Goal: Task Accomplishment & Management: Manage account settings

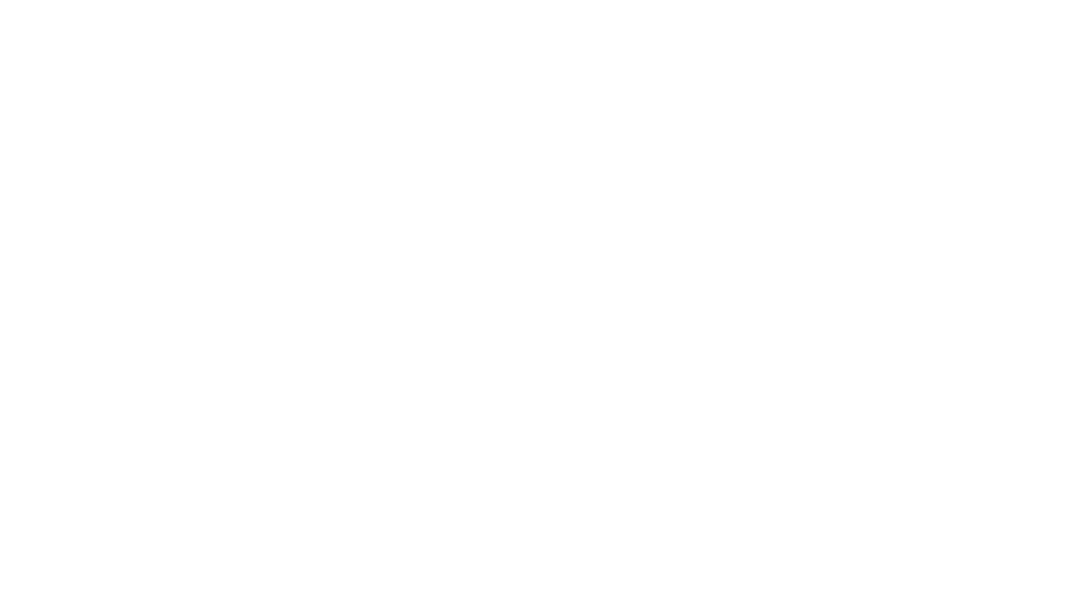
click at [651, 0] on html "Login Toggle navigation Home Have an account? Apply Now Have an account? Log in…" at bounding box center [542, 0] width 1085 height 0
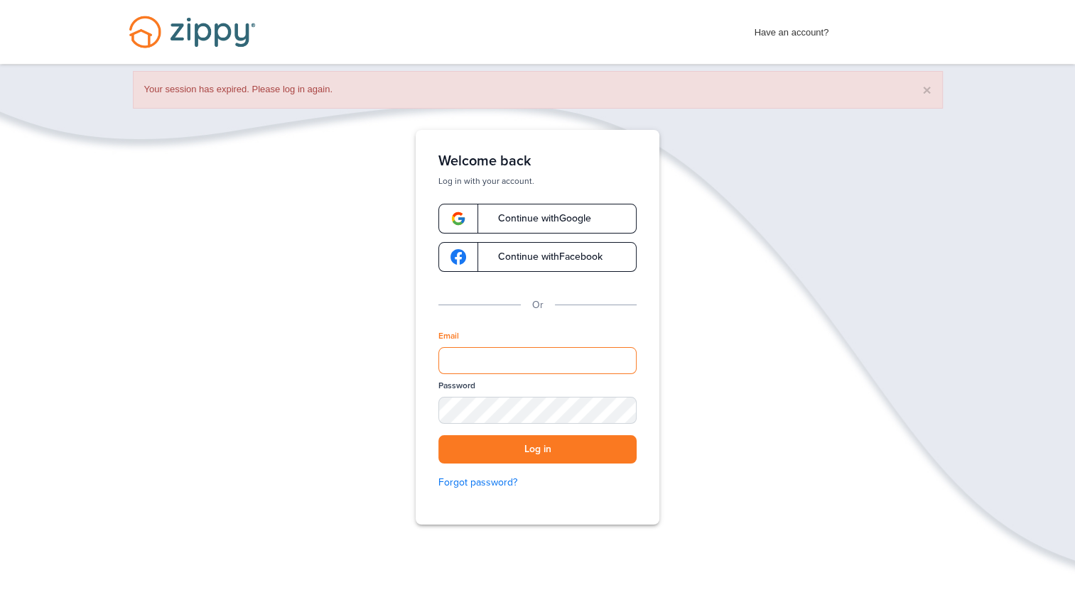
click at [595, 367] on input "Email" at bounding box center [537, 360] width 198 height 27
type input "**********"
click at [628, 410] on div "SHOW" at bounding box center [618, 411] width 31 height 13
click at [438, 435] on button "Log in" at bounding box center [537, 449] width 198 height 29
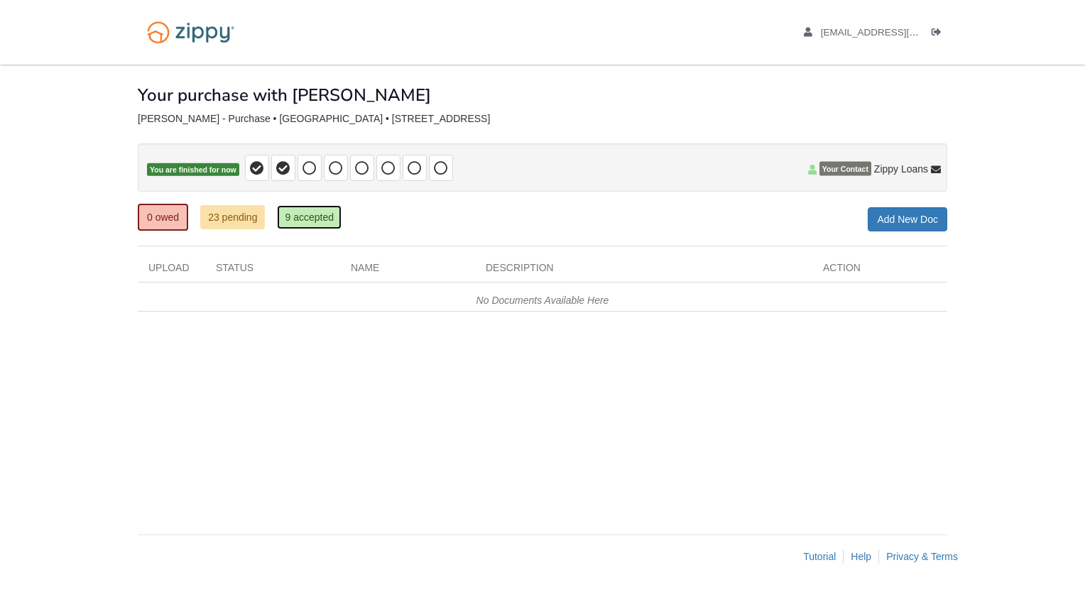
click at [328, 222] on link "9 accepted" at bounding box center [309, 217] width 65 height 24
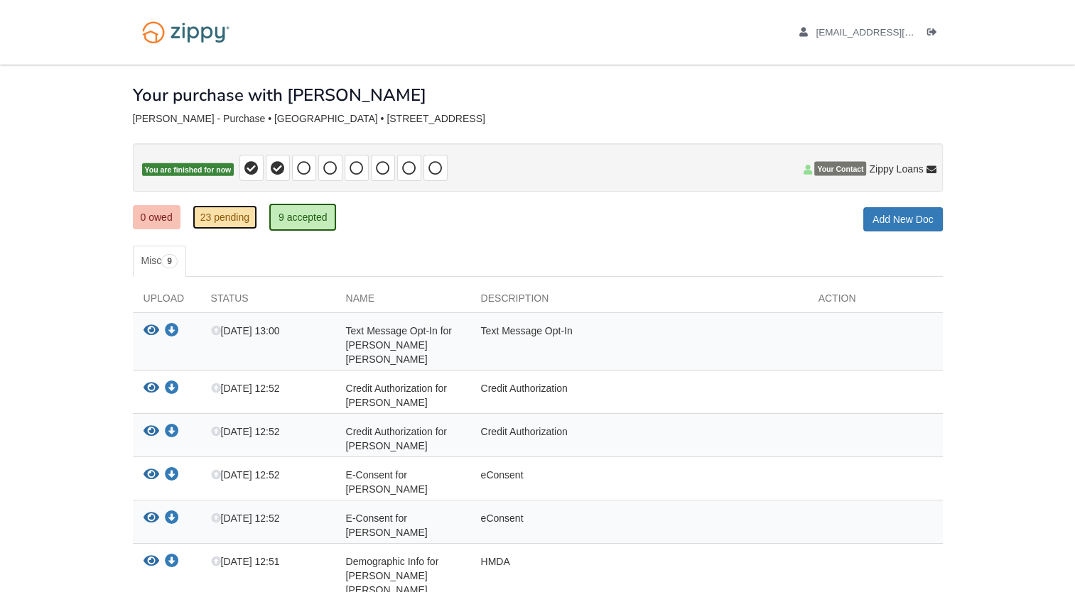
click at [230, 221] on link "23 pending" at bounding box center [224, 217] width 65 height 24
